Goal: Download file/media

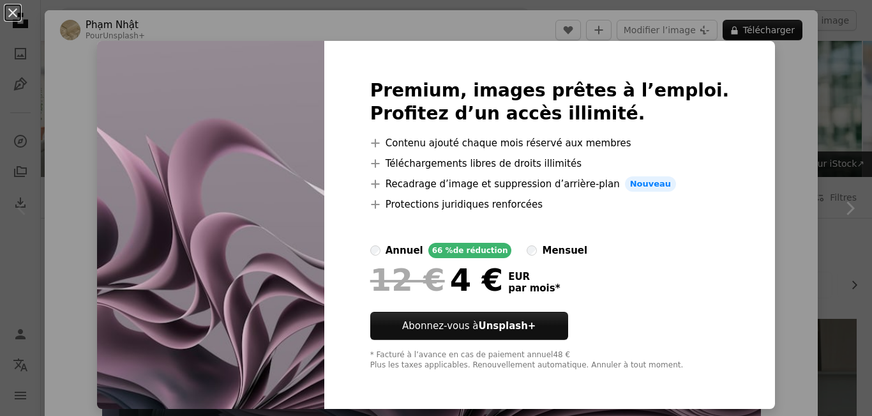
click at [285, 75] on img at bounding box center [210, 225] width 227 height 368
click at [423, 249] on div "annuel" at bounding box center [405, 250] width 38 height 15
click at [421, 252] on div "annuel" at bounding box center [405, 250] width 38 height 15
click at [749, 93] on div "An X shape Premium, images prêtes à l’emploi. Profitez d’un accès illimité. A p…" at bounding box center [436, 208] width 872 height 416
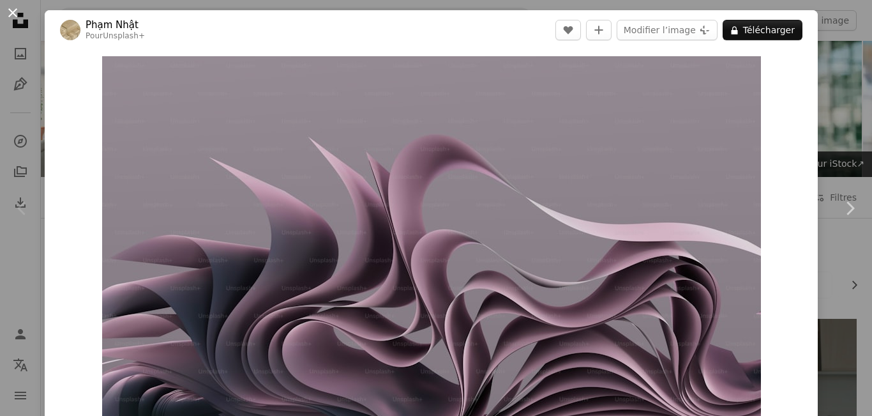
click at [13, 15] on button "An X shape" at bounding box center [12, 12] width 15 height 15
